Goal: Task Accomplishment & Management: Use online tool/utility

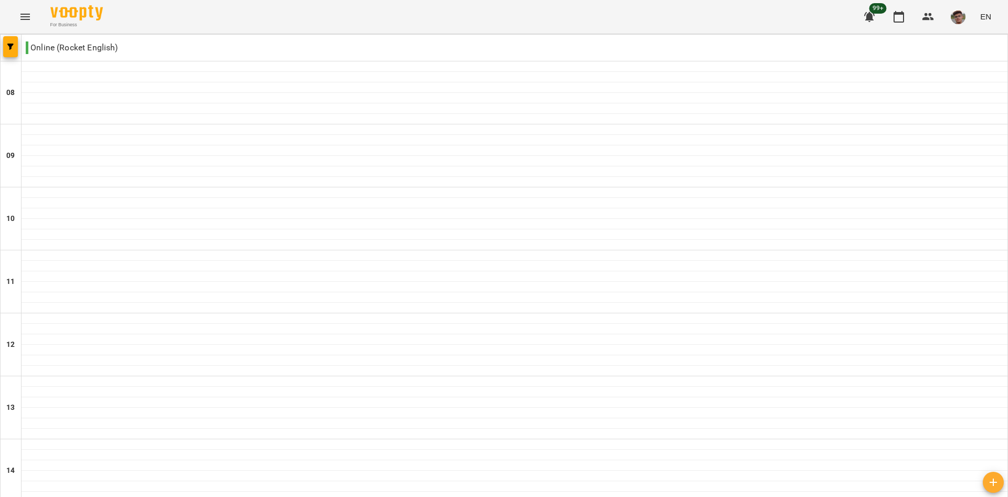
scroll to position [492, 0]
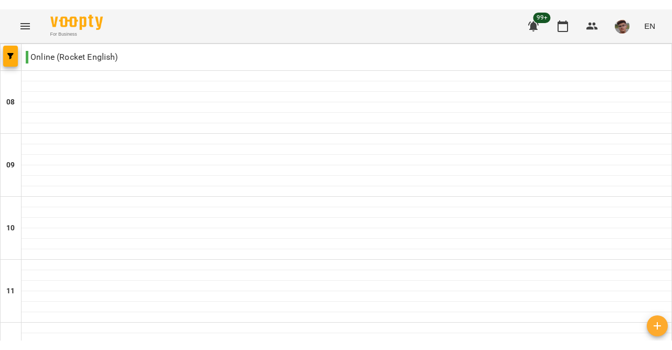
scroll to position [491, 0]
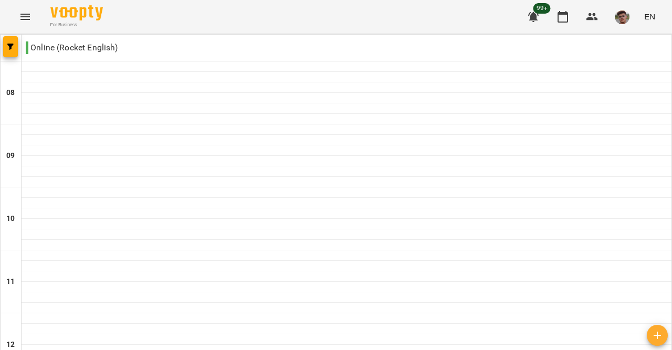
scroll to position [541, 0]
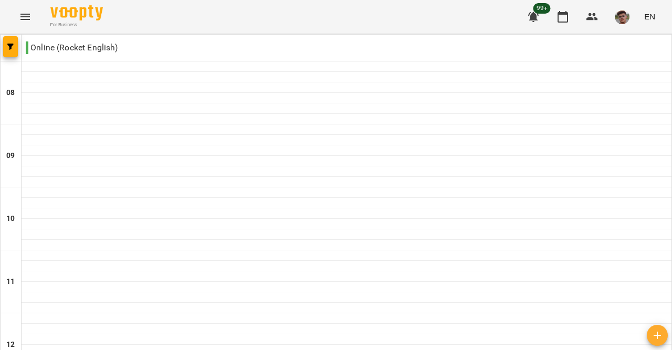
scroll to position [548, 0]
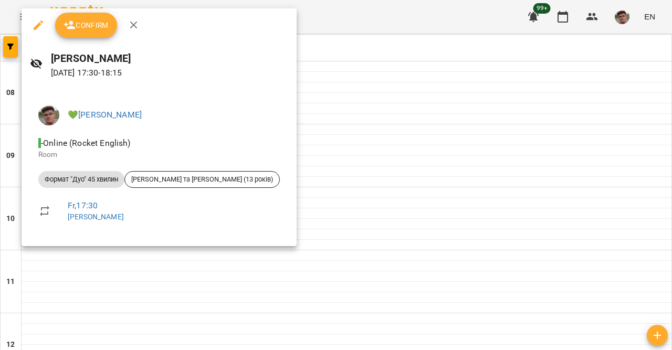
click at [132, 23] on icon "button" at bounding box center [134, 25] width 13 height 13
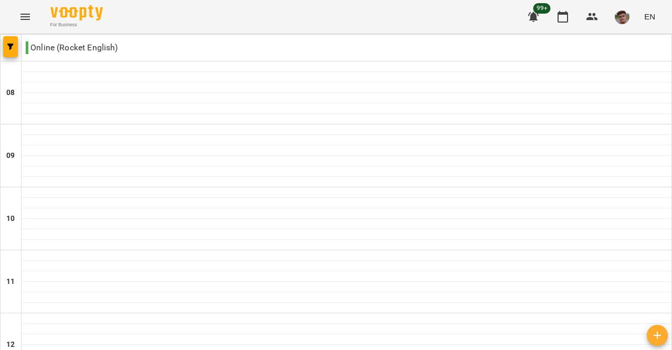
scroll to position [585, 0]
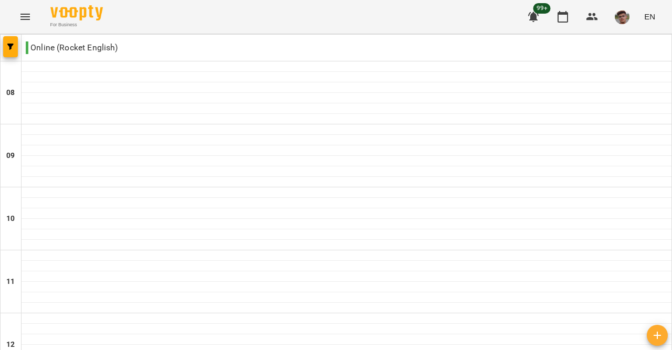
type input "**********"
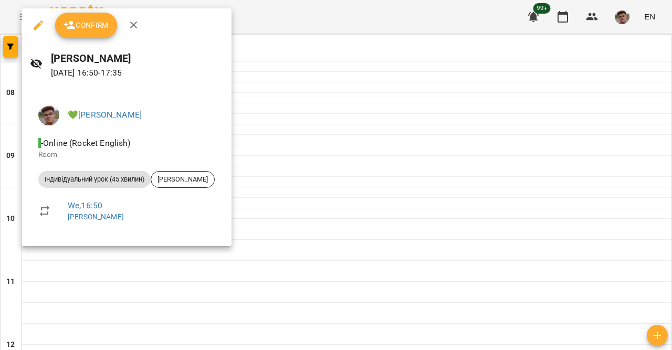
click at [134, 22] on icon "button" at bounding box center [134, 25] width 13 height 13
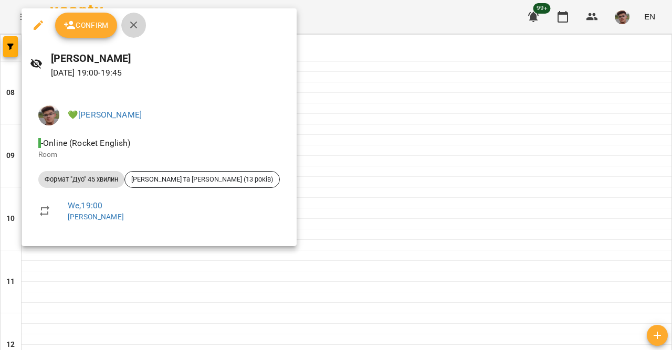
click at [132, 23] on icon "button" at bounding box center [133, 25] width 7 height 7
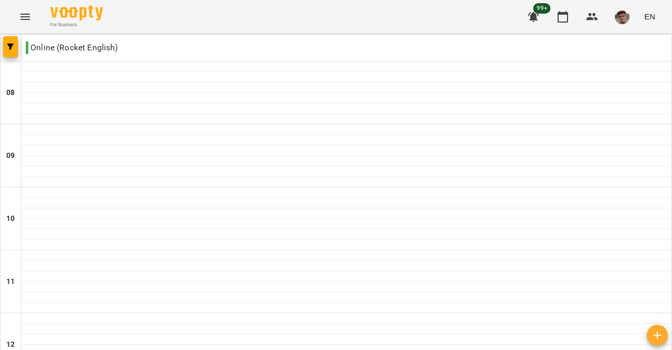
type input "**********"
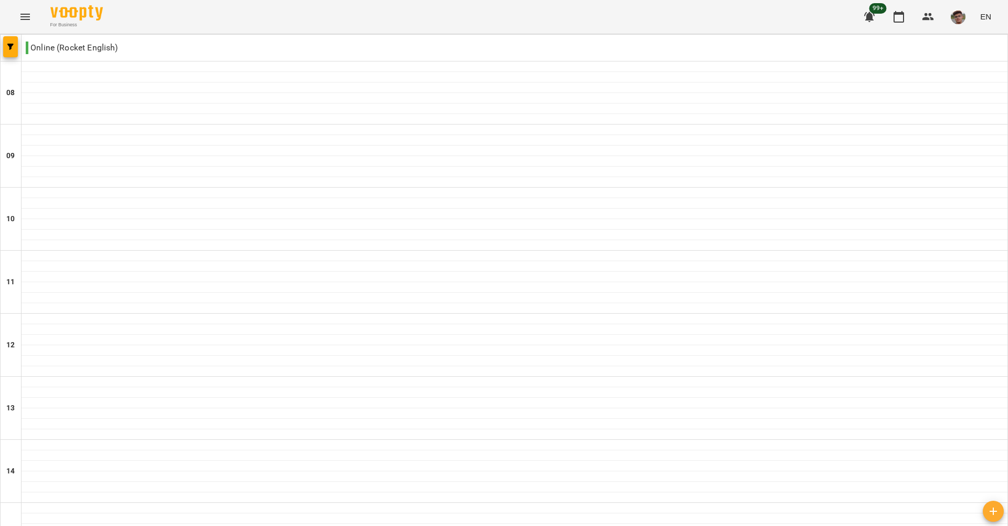
scroll to position [488, 0]
